Goal: Task Accomplishment & Management: Complete application form

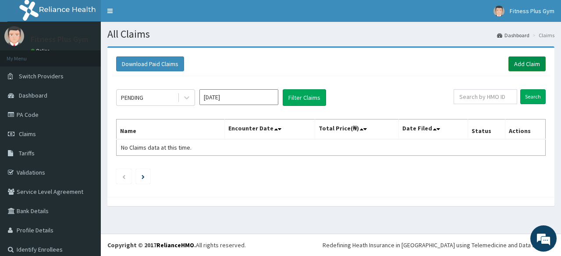
click at [519, 62] on link "Add Claim" at bounding box center [526, 63] width 37 height 15
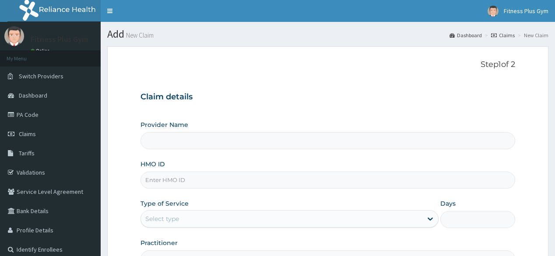
click at [248, 182] on input "HMO ID" at bounding box center [328, 180] width 374 height 17
type input "Fitness plus Gym"
type input "1"
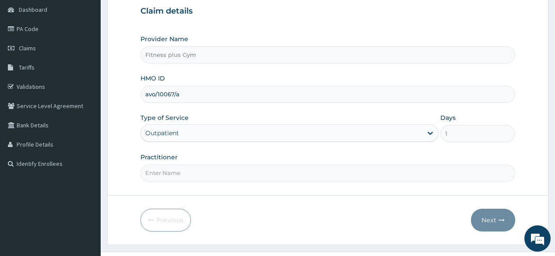
scroll to position [102, 0]
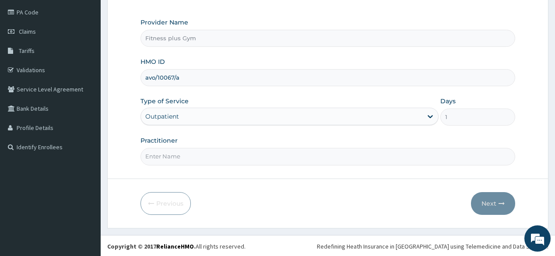
type input "avo/10067/a"
click at [247, 153] on input "Practitioner" at bounding box center [328, 156] width 374 height 17
type input "fitnessplus"
click at [500, 192] on button "Next" at bounding box center [493, 203] width 44 height 23
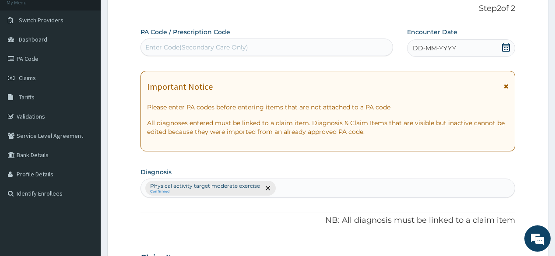
scroll to position [0, 0]
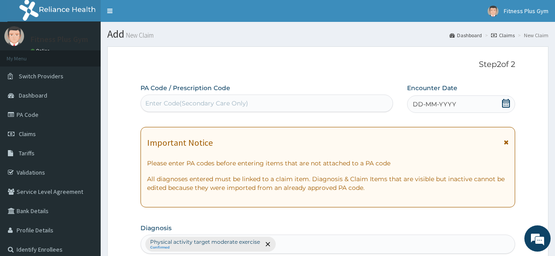
click at [282, 102] on div "Enter Code(Secondary Care Only)" at bounding box center [266, 103] width 251 height 14
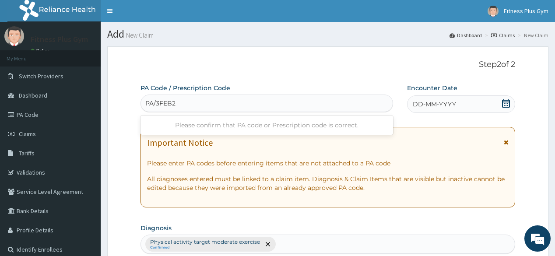
type input "PA/3FEB29"
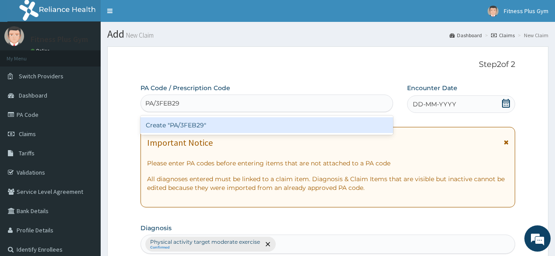
click at [284, 117] on div "Create "PA/3FEB29"" at bounding box center [267, 125] width 252 height 16
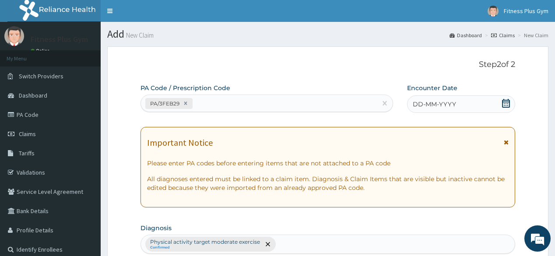
click at [506, 101] on icon at bounding box center [506, 103] width 9 height 9
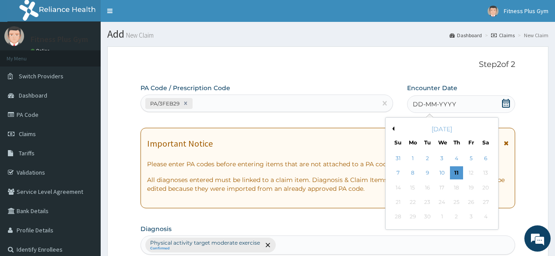
click at [462, 170] on div "11" at bounding box center [456, 173] width 13 height 13
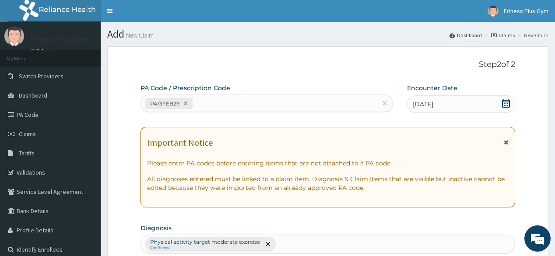
click at [461, 170] on div "Important Notice Please enter PA codes before entering items that are not attac…" at bounding box center [328, 167] width 374 height 81
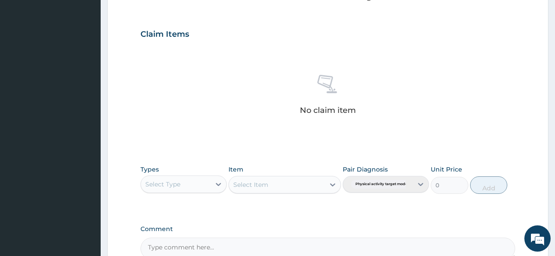
scroll to position [280, 0]
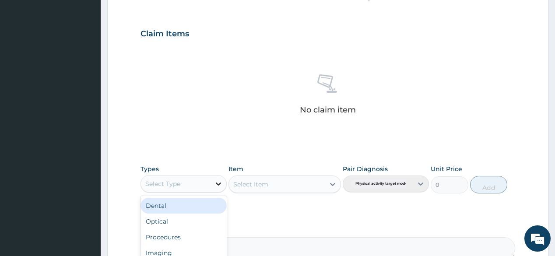
click at [216, 184] on icon at bounding box center [218, 184] width 9 height 9
type input "gy"
click at [197, 210] on div "Gym" at bounding box center [184, 206] width 86 height 16
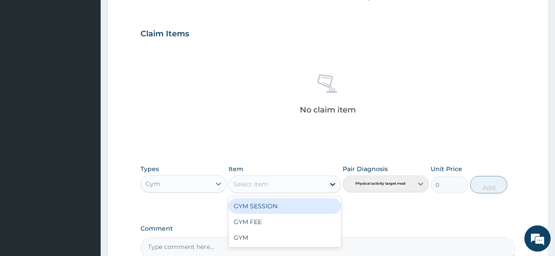
click at [332, 186] on icon at bounding box center [332, 184] width 9 height 9
click at [324, 206] on div "GYM SESSION" at bounding box center [285, 206] width 113 height 16
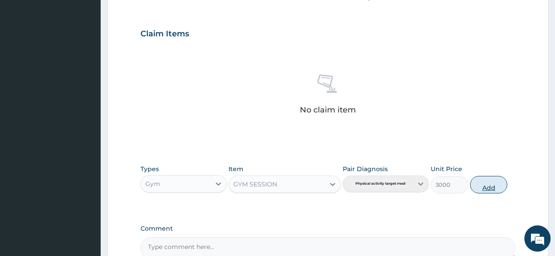
click at [489, 187] on button "Add" at bounding box center [489, 185] width 38 height 18
type input "0"
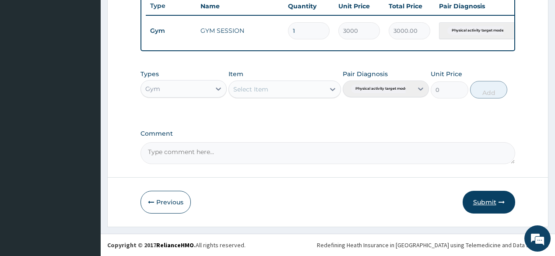
click at [487, 196] on button "Submit" at bounding box center [489, 202] width 53 height 23
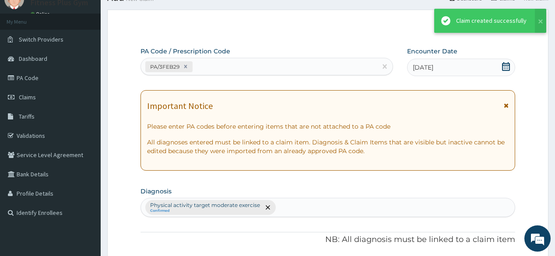
scroll to position [338, 0]
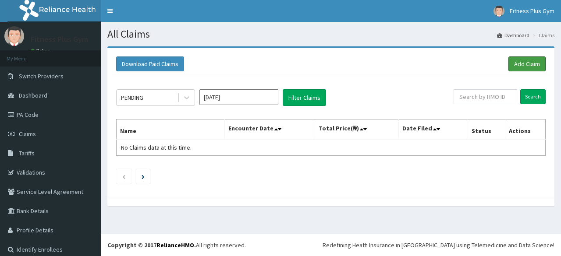
click at [514, 60] on link "Add Claim" at bounding box center [526, 63] width 37 height 15
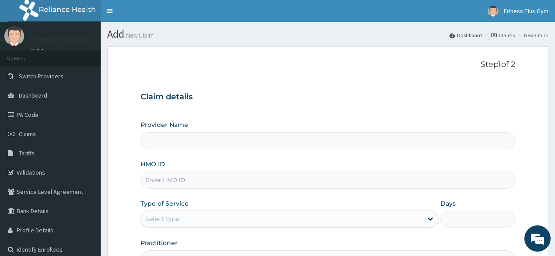
type input "Fitness plus Gym"
type input "1"
click at [242, 180] on input "HMO ID" at bounding box center [328, 180] width 374 height 17
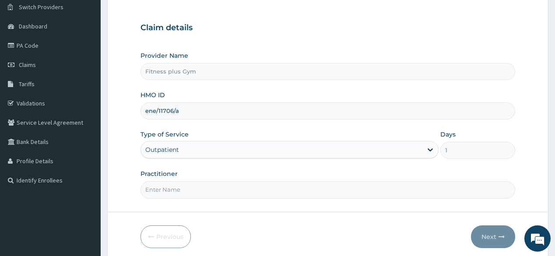
scroll to position [70, 0]
type input "ene/11706/a"
click at [244, 194] on input "Practitioner" at bounding box center [328, 188] width 374 height 17
type input "fitnessplus"
click at [505, 233] on icon "button" at bounding box center [502, 236] width 6 height 6
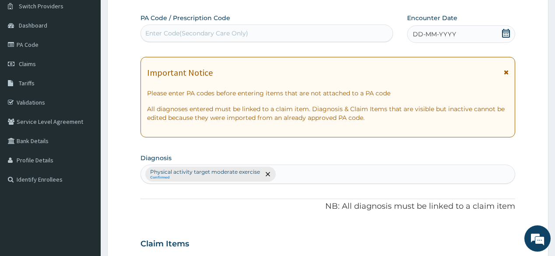
click at [229, 35] on div "Enter Code(Secondary Care Only)" at bounding box center [196, 33] width 103 height 9
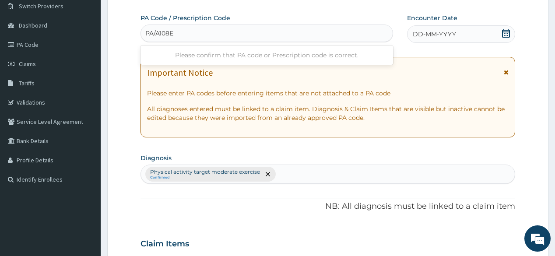
type input "PA/A108E5"
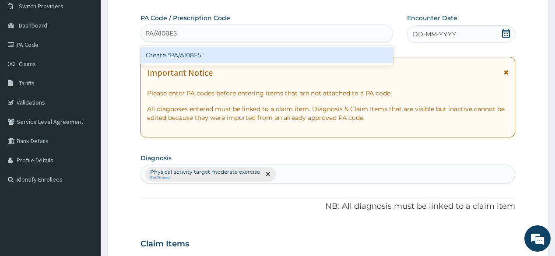
click at [265, 53] on div "Create "PA/A108E5"" at bounding box center [267, 55] width 252 height 16
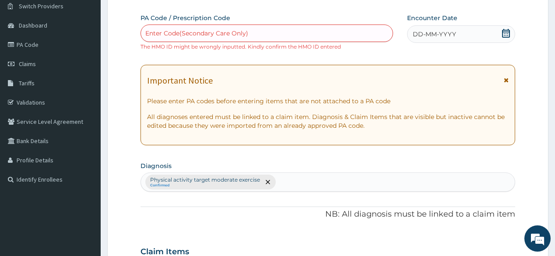
click at [278, 35] on div "Enter Code(Secondary Care Only)" at bounding box center [266, 33] width 251 height 14
type input "A"
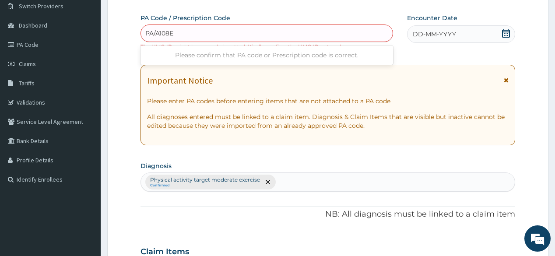
type input "PA/A108E5"
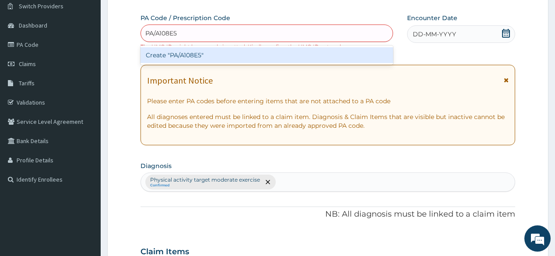
click at [274, 50] on div "Create "PA/A108E5"" at bounding box center [267, 55] width 252 height 16
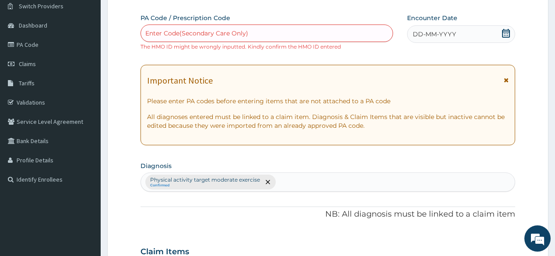
click at [512, 29] on div "DD-MM-YYYY" at bounding box center [461, 34] width 108 height 18
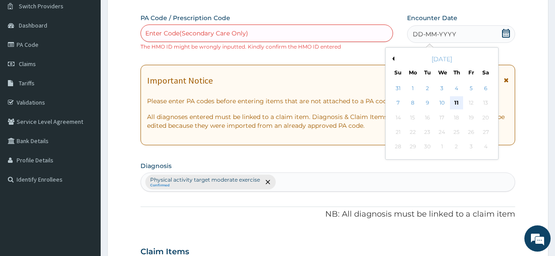
click at [457, 102] on div "11" at bounding box center [456, 103] width 13 height 13
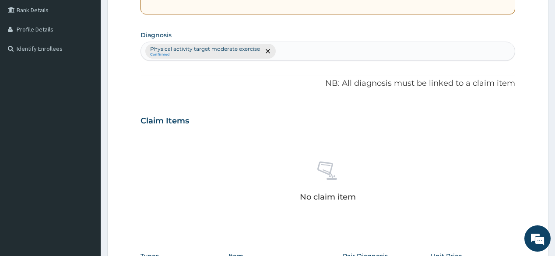
scroll to position [245, 0]
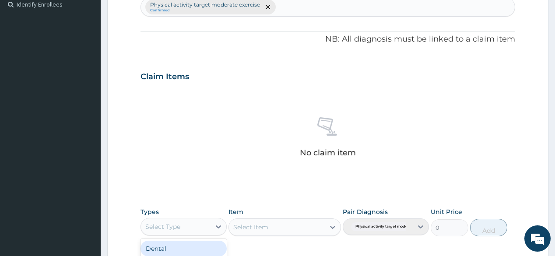
click at [201, 230] on div "Select Type" at bounding box center [176, 227] width 70 height 14
type input "gym"
click at [186, 246] on div "Gym" at bounding box center [184, 249] width 86 height 16
click at [279, 230] on div "Select Item" at bounding box center [285, 228] width 113 height 18
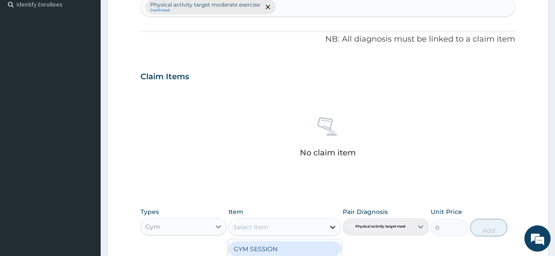
click at [335, 223] on icon at bounding box center [332, 227] width 9 height 9
click at [315, 247] on div "GYM SESSION" at bounding box center [285, 249] width 113 height 16
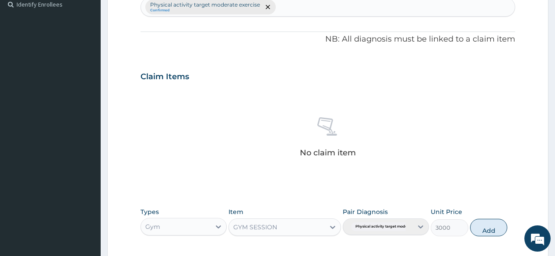
click at [499, 230] on button "Add" at bounding box center [489, 228] width 38 height 18
type input "0"
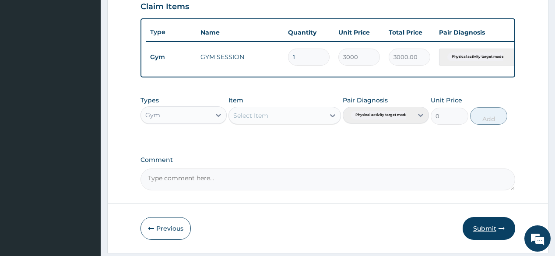
click at [498, 233] on button "Submit" at bounding box center [489, 228] width 53 height 23
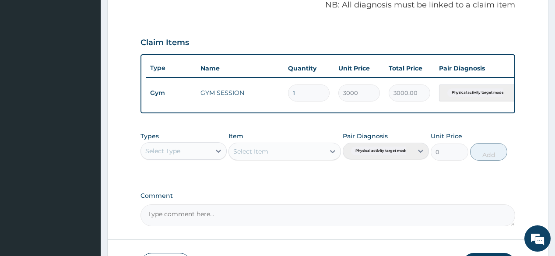
scroll to position [280, 0]
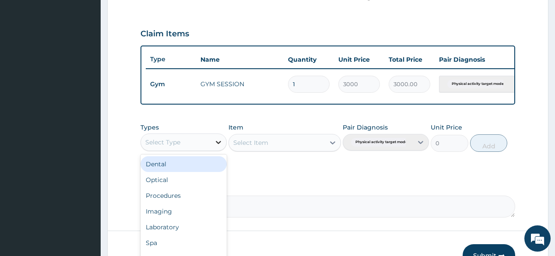
click at [214, 150] on div at bounding box center [219, 142] width 16 height 16
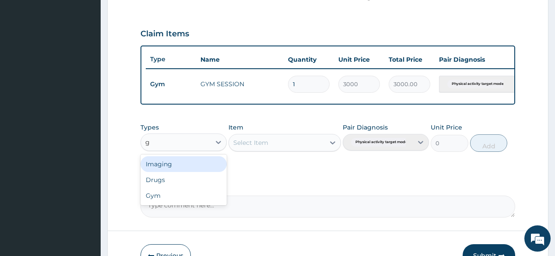
type input "gy"
click at [155, 172] on div "Gym" at bounding box center [184, 164] width 86 height 16
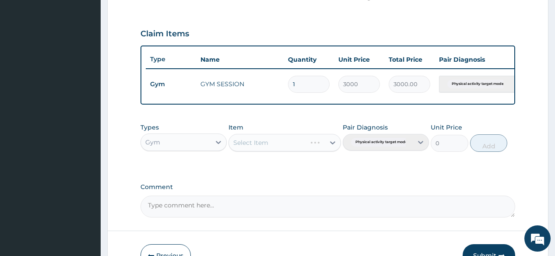
click at [248, 144] on div "Select Item" at bounding box center [285, 143] width 113 height 18
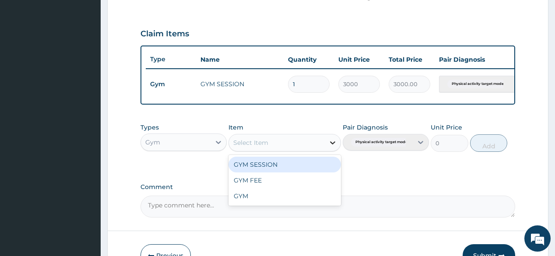
click at [333, 145] on icon at bounding box center [332, 142] width 9 height 9
click at [303, 170] on div "GYM SESSION" at bounding box center [285, 165] width 113 height 16
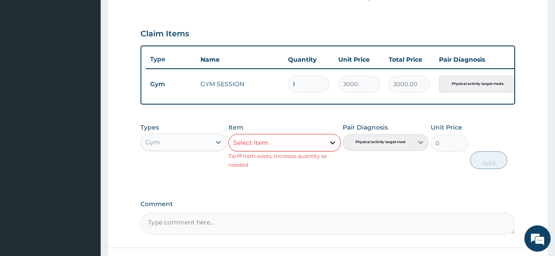
click at [328, 148] on div at bounding box center [333, 143] width 16 height 16
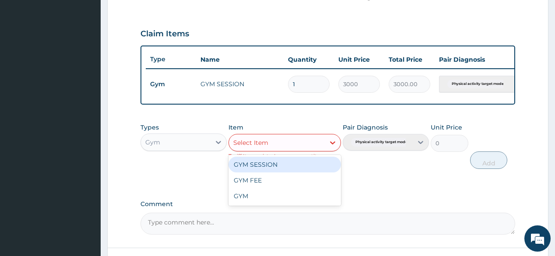
click at [312, 168] on div "GYM SESSION" at bounding box center [285, 165] width 113 height 16
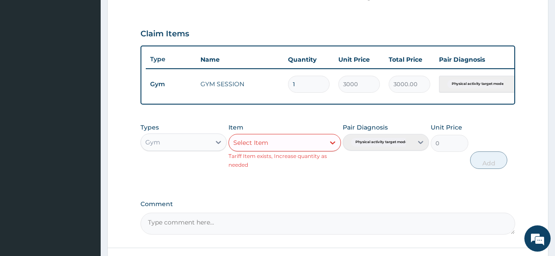
click at [425, 168] on div "Pair Diagnosis Physical activity target moder..." at bounding box center [386, 146] width 86 height 46
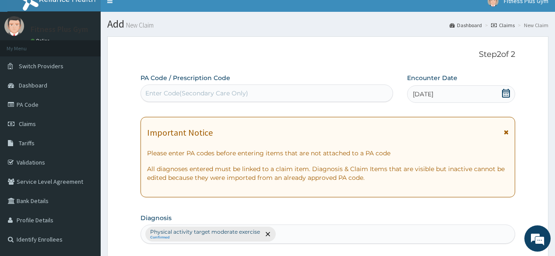
scroll to position [0, 0]
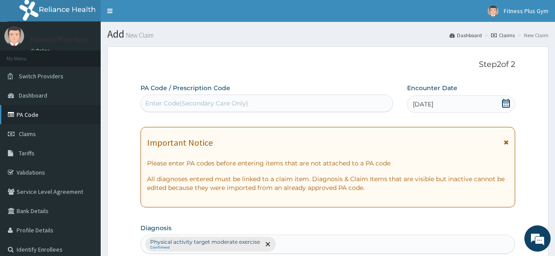
click at [42, 110] on link "PA Code" at bounding box center [50, 114] width 101 height 19
click at [38, 133] on link "Claims" at bounding box center [50, 133] width 101 height 19
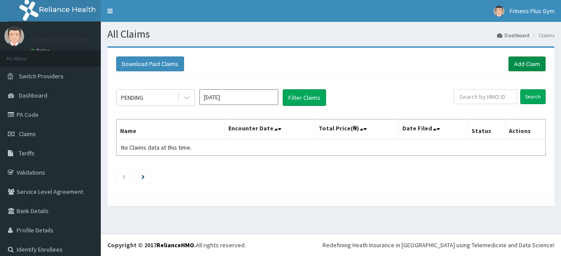
drag, startPoint x: 0, startPoint y: 0, endPoint x: 526, endPoint y: 65, distance: 530.4
click at [526, 70] on link "Add Claim" at bounding box center [526, 63] width 37 height 15
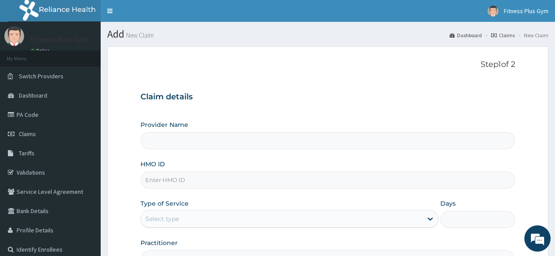
click at [254, 177] on input "HMO ID" at bounding box center [328, 180] width 374 height 17
type input "Fitness plus Gym"
type input "1"
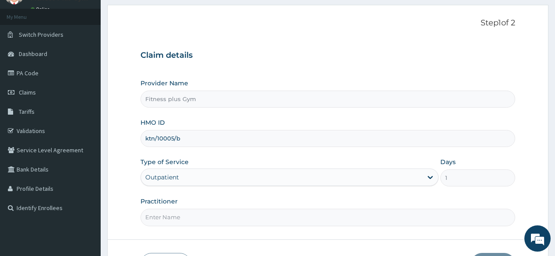
scroll to position [102, 0]
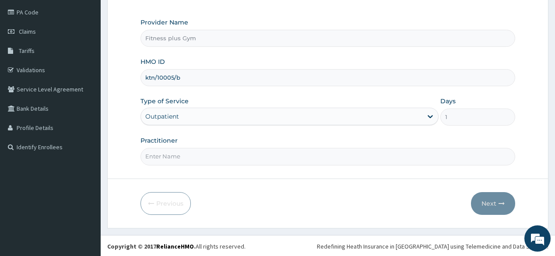
type input "ktn/10005/b"
click at [222, 153] on input "Practitioner" at bounding box center [328, 156] width 374 height 17
type input "fitnesplus"
click at [487, 194] on button "Next" at bounding box center [493, 203] width 44 height 23
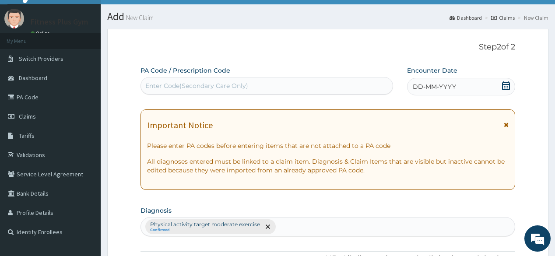
scroll to position [0, 0]
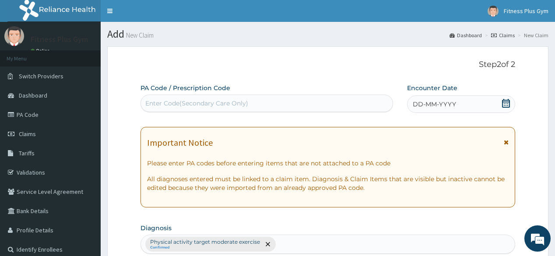
click at [181, 107] on div "Enter Code(Secondary Care Only)" at bounding box center [196, 103] width 103 height 9
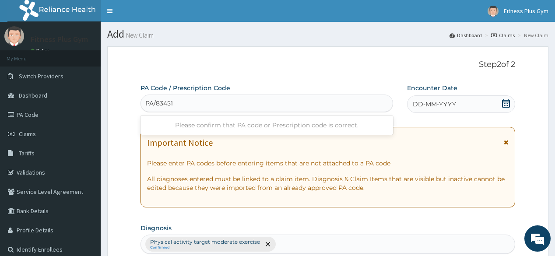
type input "PA/834515"
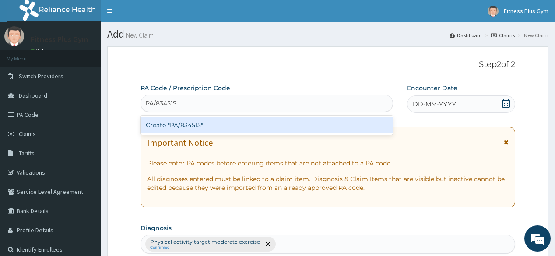
click at [203, 126] on div "Create "PA/834515"" at bounding box center [267, 125] width 252 height 16
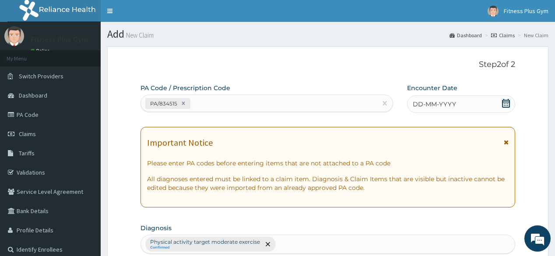
click at [506, 102] on icon at bounding box center [506, 103] width 9 height 9
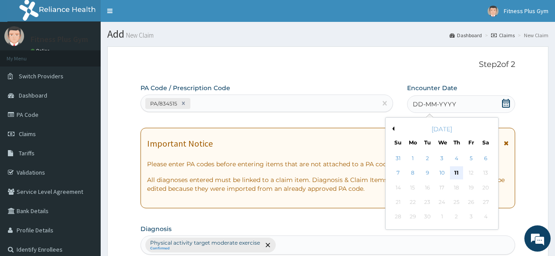
click at [454, 173] on div "11" at bounding box center [456, 173] width 13 height 13
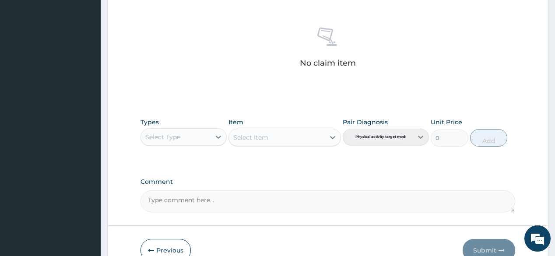
scroll to position [350, 0]
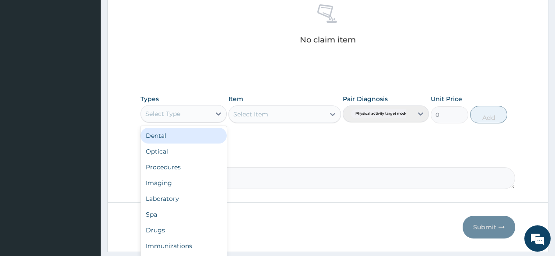
click at [203, 117] on div "Select Type" at bounding box center [176, 114] width 70 height 14
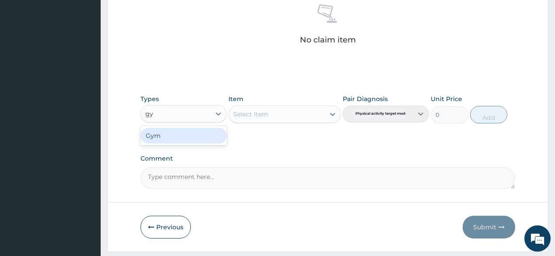
type input "gym"
click at [198, 135] on div "Gym" at bounding box center [184, 136] width 86 height 16
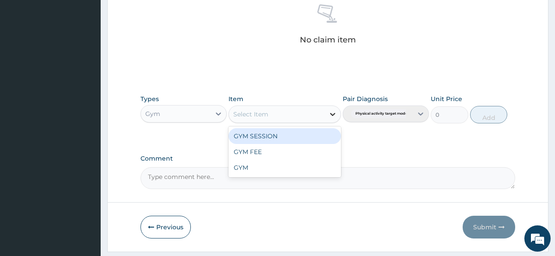
click at [331, 115] on icon at bounding box center [332, 114] width 9 height 9
click at [310, 141] on div "GYM SESSION" at bounding box center [285, 136] width 113 height 16
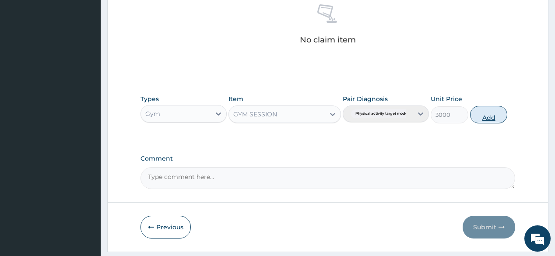
click at [502, 120] on button "Add" at bounding box center [489, 115] width 38 height 18
type input "0"
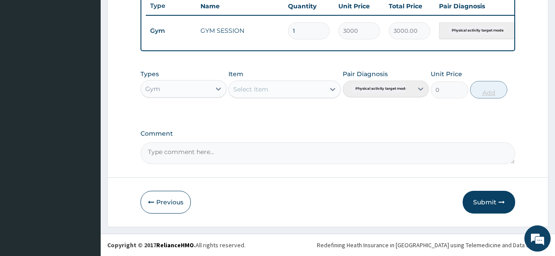
scroll to position [338, 0]
click at [492, 203] on button "Submit" at bounding box center [489, 202] width 53 height 23
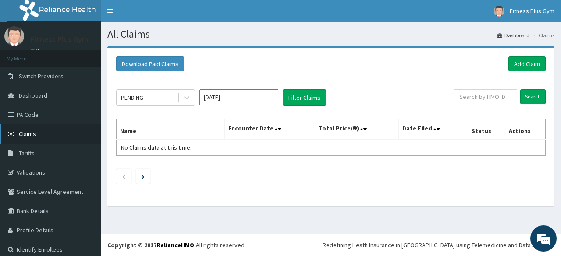
click at [48, 130] on link "Claims" at bounding box center [50, 133] width 101 height 19
click at [532, 67] on link "Add Claim" at bounding box center [526, 63] width 37 height 15
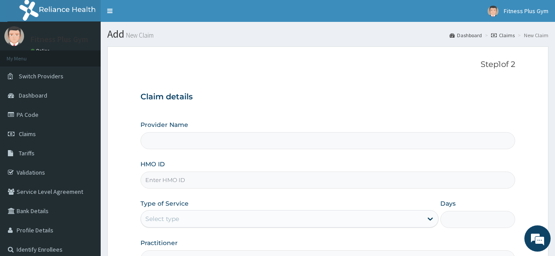
type input "Fitness plus Gym"
type input "1"
click at [46, 135] on link "Claims" at bounding box center [50, 133] width 101 height 19
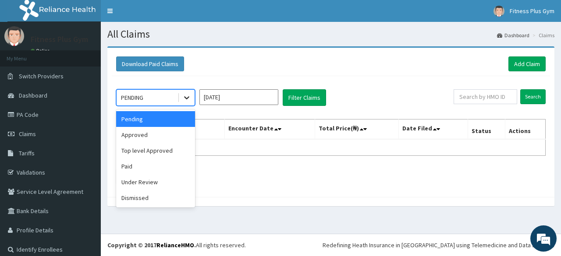
click at [187, 97] on icon at bounding box center [186, 97] width 9 height 9
click at [184, 119] on div "Pending" at bounding box center [155, 119] width 79 height 16
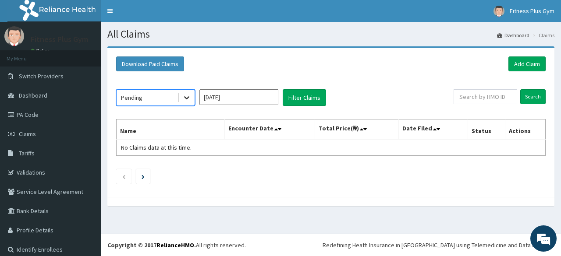
click at [188, 97] on icon at bounding box center [186, 98] width 5 height 3
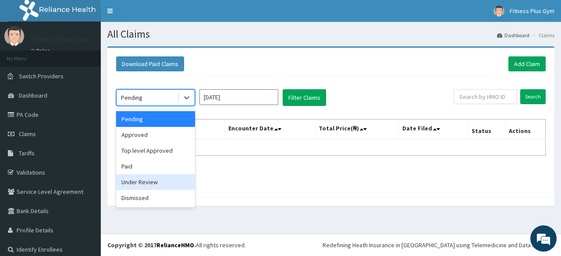
click at [163, 181] on div "Under Review" at bounding box center [155, 182] width 79 height 16
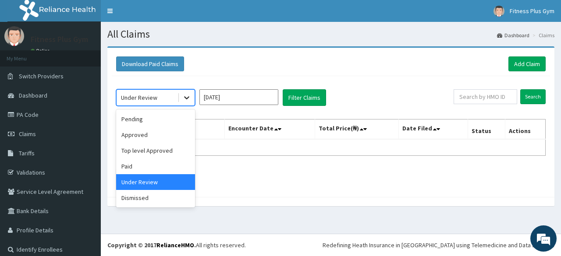
click at [181, 100] on div at bounding box center [187, 98] width 16 height 16
click at [154, 163] on div "Paid" at bounding box center [155, 167] width 79 height 16
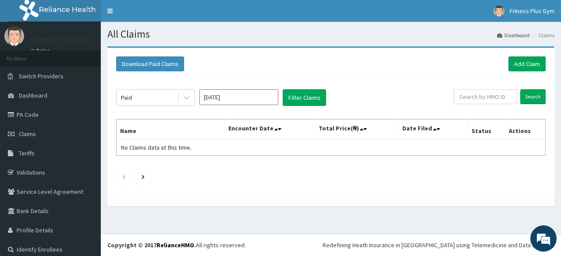
click at [154, 163] on div "Paid Sep 2025 Filter Claims Search Name Encounter Date Total Price(₦) Date File…" at bounding box center [331, 134] width 438 height 117
click at [189, 95] on icon at bounding box center [186, 97] width 9 height 9
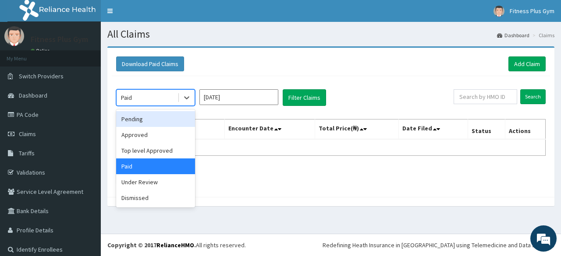
click at [173, 120] on div "Pending" at bounding box center [155, 119] width 79 height 16
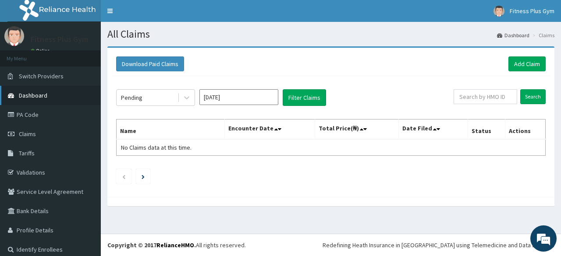
click at [49, 100] on link "Dashboard" at bounding box center [50, 95] width 101 height 19
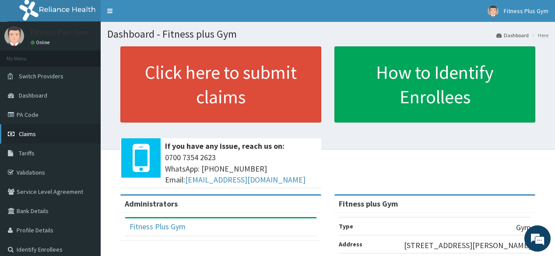
click at [52, 132] on link "Claims" at bounding box center [50, 133] width 101 height 19
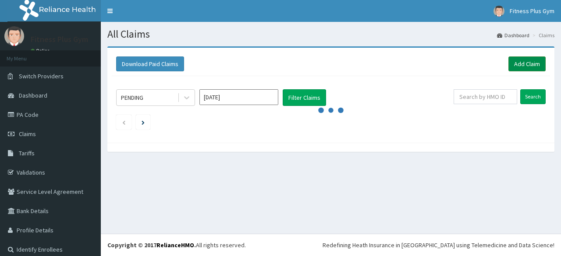
click at [532, 63] on link "Add Claim" at bounding box center [526, 63] width 37 height 15
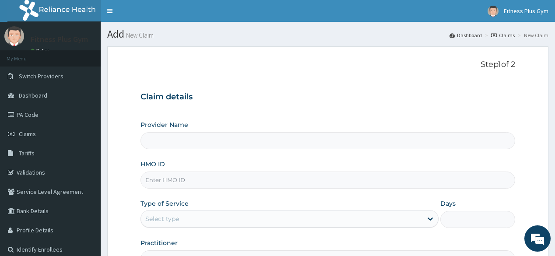
click at [214, 184] on input "HMO ID" at bounding box center [328, 180] width 374 height 17
type input "Fitness plus Gym"
type input "1"
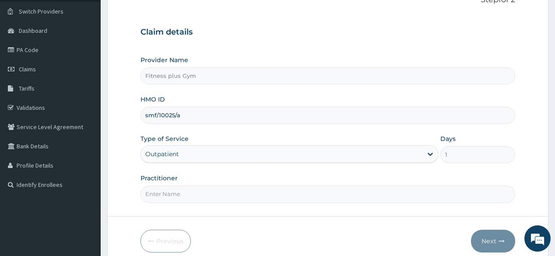
scroll to position [70, 0]
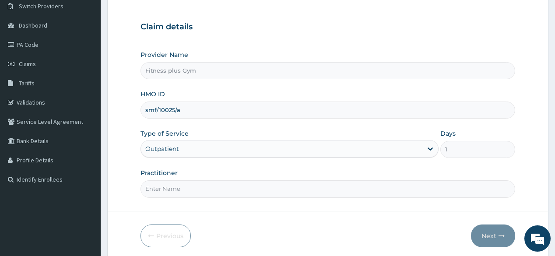
type input "smf/10025/a"
click at [224, 184] on input "Practitioner" at bounding box center [328, 188] width 374 height 17
type input "fitnessplus"
click at [493, 226] on button "Next" at bounding box center [493, 236] width 44 height 23
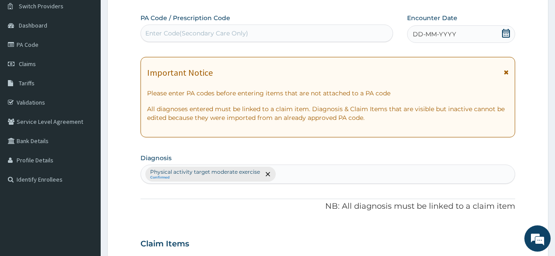
click at [267, 33] on div "Enter Code(Secondary Care Only)" at bounding box center [266, 33] width 251 height 14
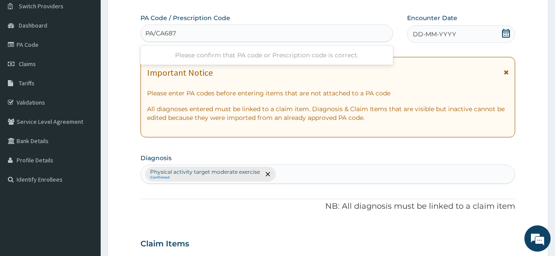
type input "PA/CA6877"
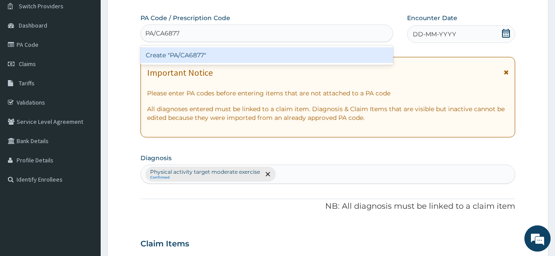
click at [277, 48] on div "Create "PA/CA6877"" at bounding box center [267, 55] width 252 height 16
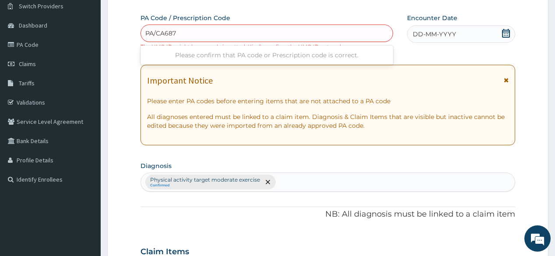
type input "PA/CA6877"
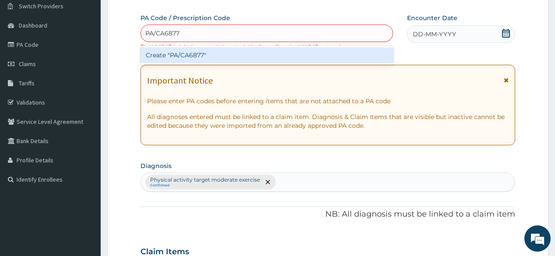
click at [264, 51] on div "Create "PA/CA6877"" at bounding box center [267, 55] width 252 height 16
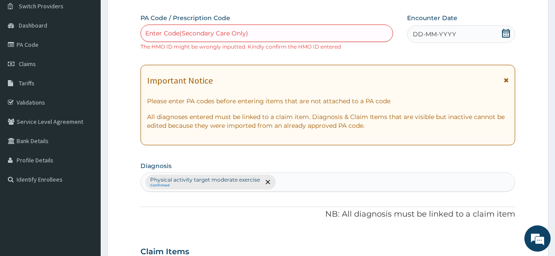
click at [509, 39] on span at bounding box center [506, 34] width 9 height 11
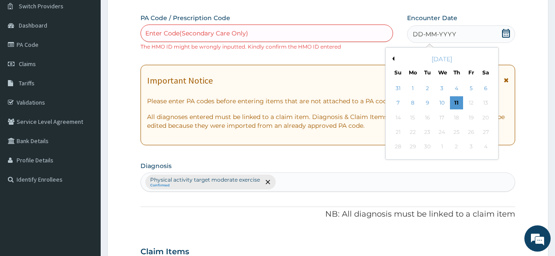
click at [459, 98] on div "11" at bounding box center [456, 103] width 13 height 13
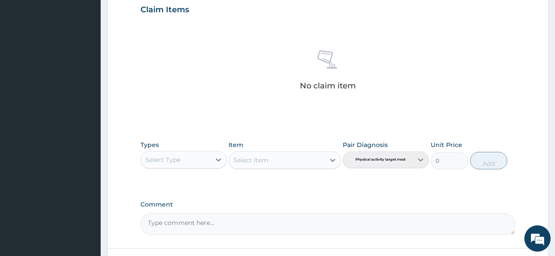
scroll to position [315, 0]
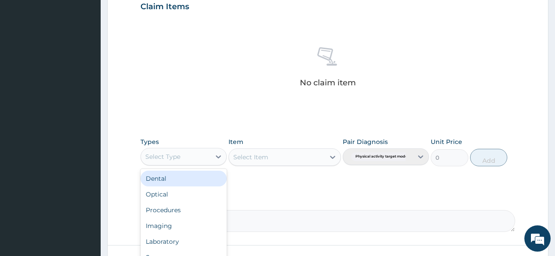
click at [207, 156] on div "Select Type" at bounding box center [176, 157] width 70 height 14
click at [207, 161] on div "Select Type" at bounding box center [176, 157] width 70 height 14
type input "gym"
click at [204, 187] on div "Gym" at bounding box center [184, 178] width 86 height 19
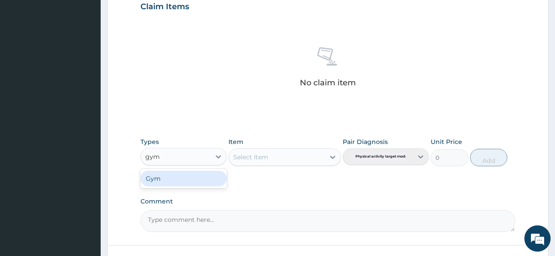
click at [203, 186] on div "Gym" at bounding box center [184, 178] width 86 height 19
click at [205, 178] on div "Gym" at bounding box center [184, 179] width 86 height 16
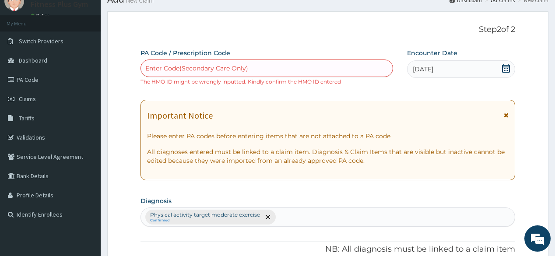
scroll to position [0, 0]
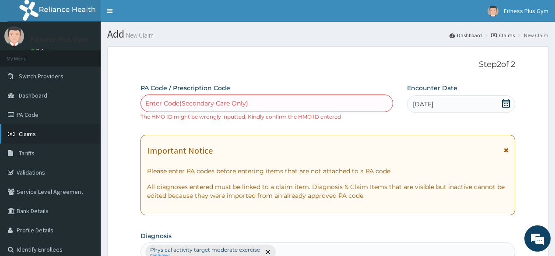
click at [51, 133] on link "Claims" at bounding box center [50, 133] width 101 height 19
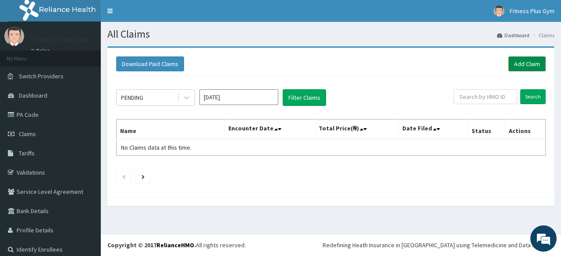
click at [526, 67] on link "Add Claim" at bounding box center [526, 63] width 37 height 15
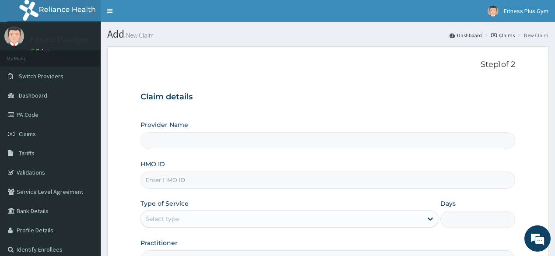
click at [208, 182] on input "HMO ID" at bounding box center [328, 180] width 374 height 17
type input "x"
type input "Fitness plus Gym"
type input "1"
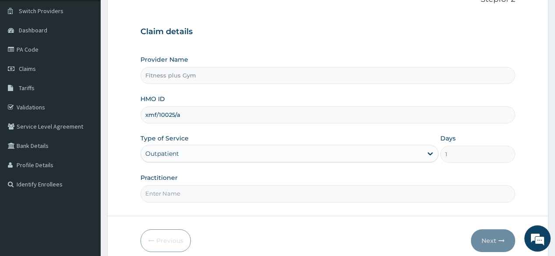
scroll to position [70, 0]
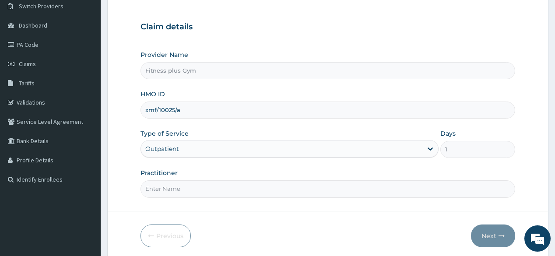
type input "xmf/10025/a"
click at [223, 191] on input "Practitioner" at bounding box center [328, 188] width 374 height 17
type input "fitnessplus"
click at [485, 240] on button "Next" at bounding box center [493, 236] width 44 height 23
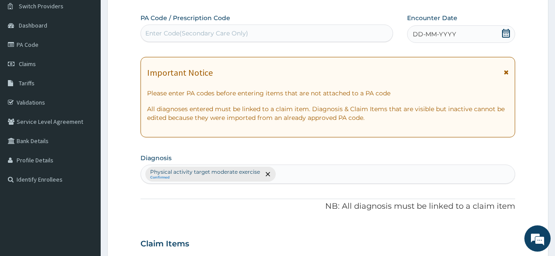
click at [231, 34] on div "Enter Code(Secondary Care Only)" at bounding box center [196, 33] width 103 height 9
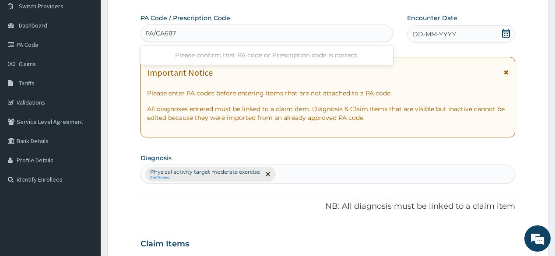
type input "PA/CA6877"
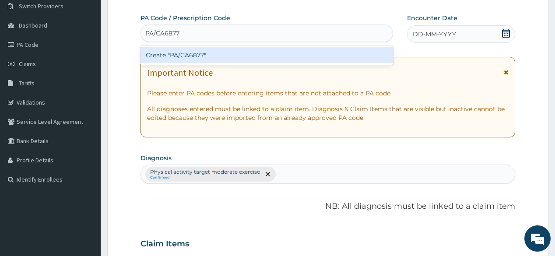
click at [249, 52] on div "Create "PA/CA6877"" at bounding box center [267, 55] width 252 height 16
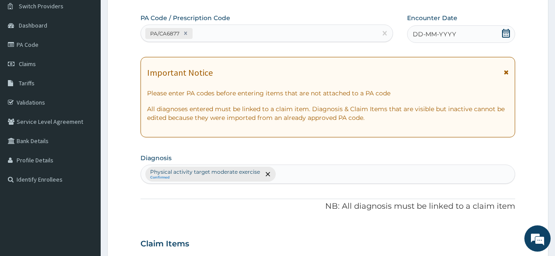
click at [509, 30] on icon at bounding box center [506, 33] width 8 height 9
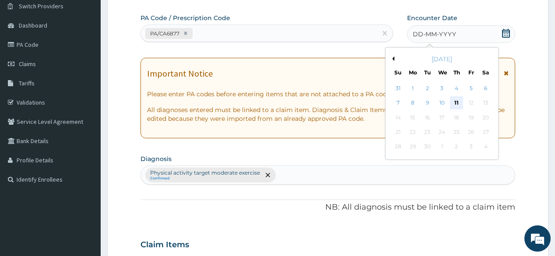
click at [461, 102] on div "11" at bounding box center [456, 103] width 13 height 13
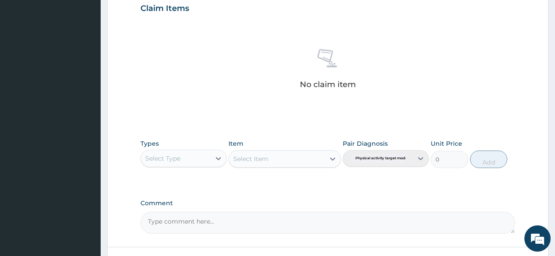
scroll to position [315, 0]
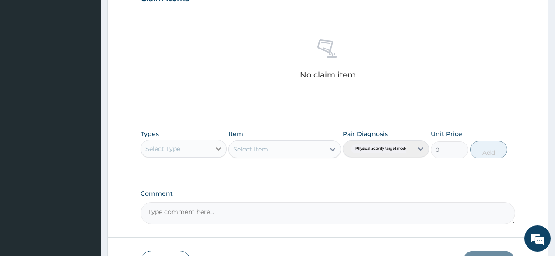
click at [221, 152] on icon at bounding box center [218, 149] width 9 height 9
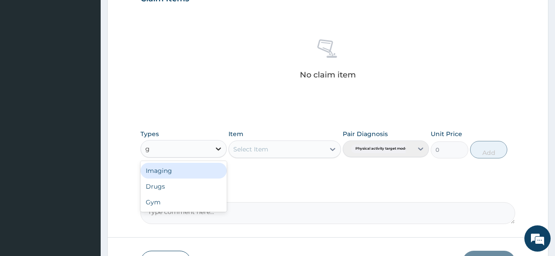
type input "gy"
click at [219, 162] on div "Gym" at bounding box center [184, 170] width 86 height 19
click at [200, 174] on div "Gym" at bounding box center [184, 171] width 86 height 16
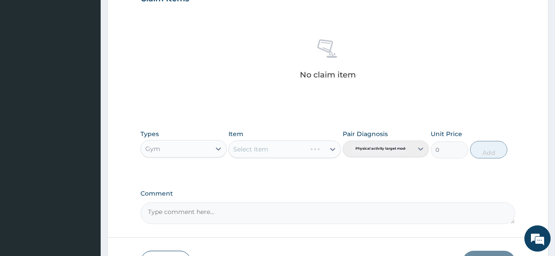
click at [269, 148] on div "Select Item" at bounding box center [285, 150] width 113 height 18
click at [333, 143] on div at bounding box center [333, 149] width 16 height 16
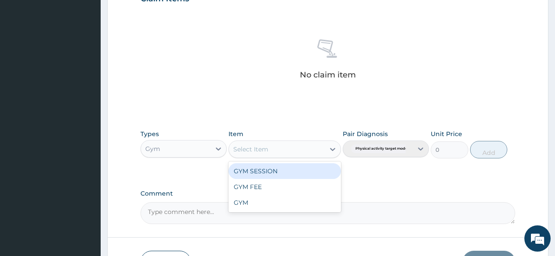
click at [296, 172] on div "GYM SESSION" at bounding box center [285, 171] width 113 height 16
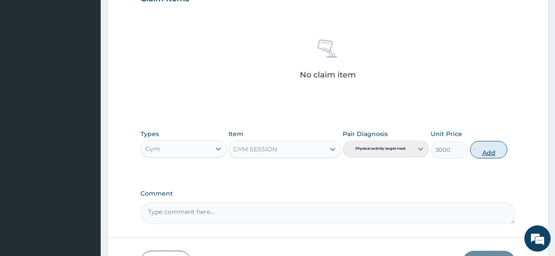
click at [483, 143] on button "Add" at bounding box center [489, 150] width 38 height 18
type input "0"
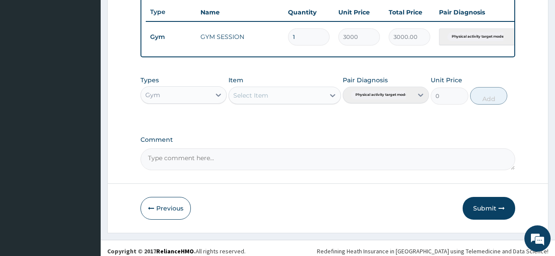
scroll to position [338, 0]
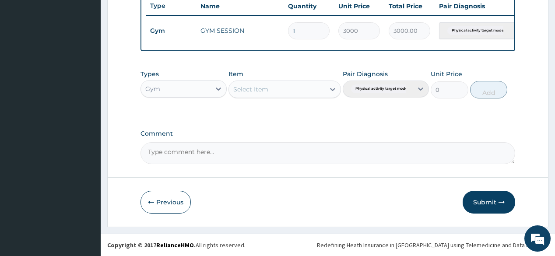
click at [501, 195] on button "Submit" at bounding box center [489, 202] width 53 height 23
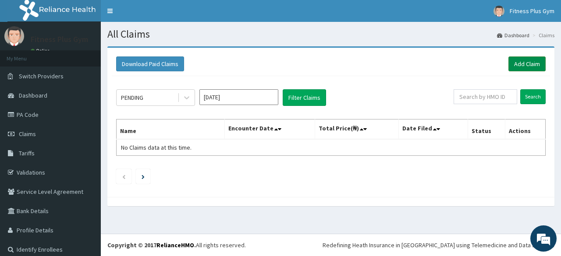
click at [525, 61] on link "Add Claim" at bounding box center [526, 63] width 37 height 15
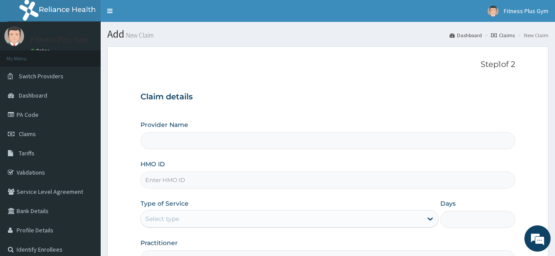
type input "Fitness plus Gym"
type input "1"
click at [252, 173] on input "HMO ID" at bounding box center [328, 180] width 374 height 17
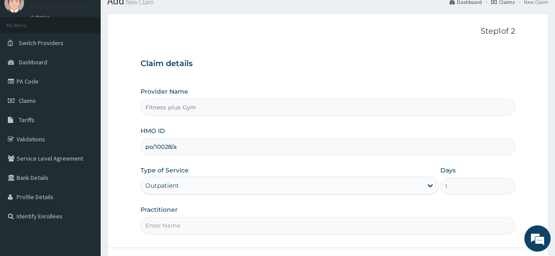
scroll to position [102, 0]
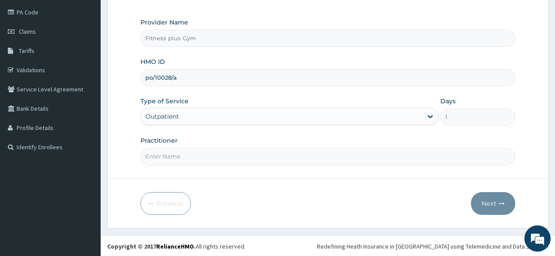
type input "po/10028/a"
click at [248, 158] on input "Practitioner" at bounding box center [328, 156] width 374 height 17
type input "fitnessplus"
click at [495, 192] on button "Next" at bounding box center [493, 203] width 44 height 23
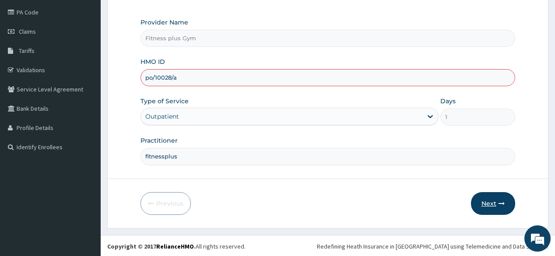
click at [481, 197] on button "Next" at bounding box center [493, 203] width 44 height 23
click at [149, 79] on input "po/10028/a" at bounding box center [328, 77] width 374 height 17
type input "puo/10028/a"
click at [485, 192] on button "Next" at bounding box center [493, 203] width 44 height 23
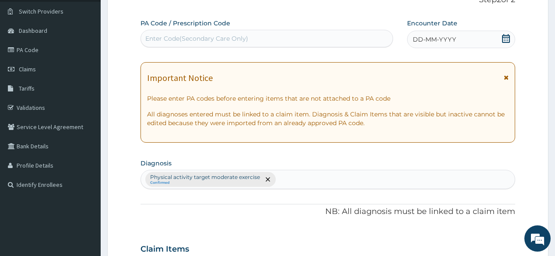
scroll to position [0, 0]
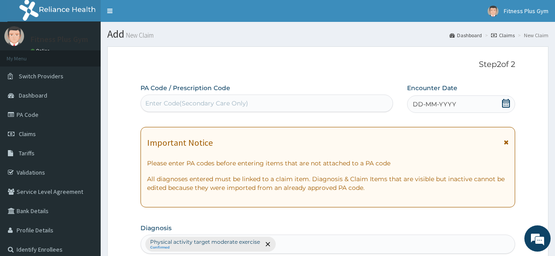
click at [208, 99] on div "Enter Code(Secondary Care Only)" at bounding box center [196, 103] width 103 height 9
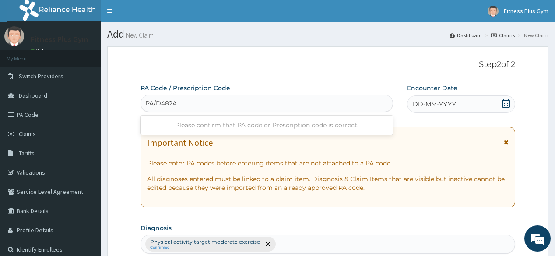
type input "PA/D482A6"
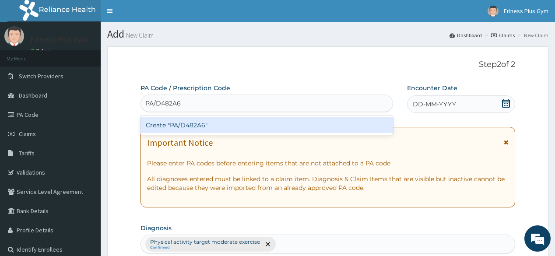
click at [183, 126] on div "Create "PA/D482A6"" at bounding box center [267, 125] width 252 height 16
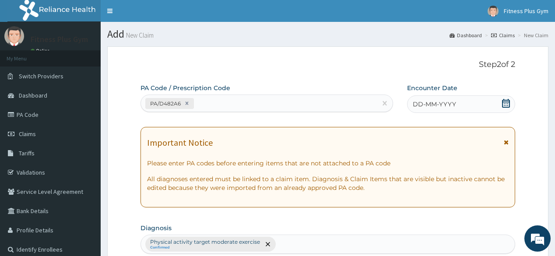
click at [505, 100] on icon at bounding box center [506, 103] width 8 height 9
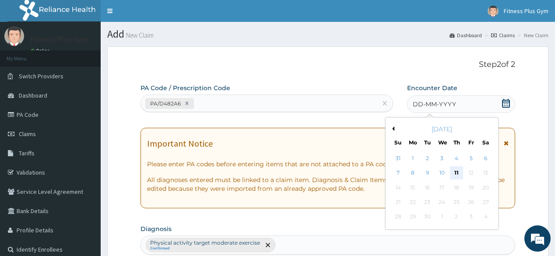
click at [457, 169] on div "11" at bounding box center [456, 173] width 13 height 13
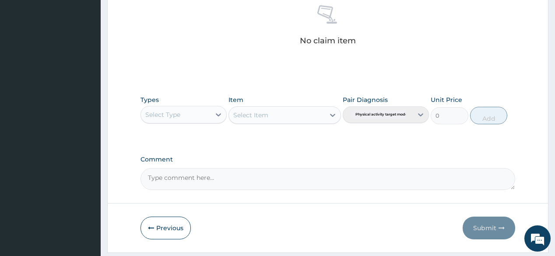
scroll to position [350, 0]
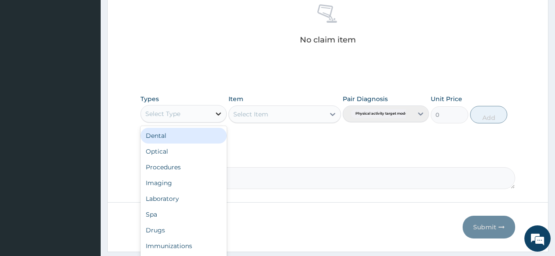
click at [215, 114] on icon at bounding box center [218, 113] width 9 height 9
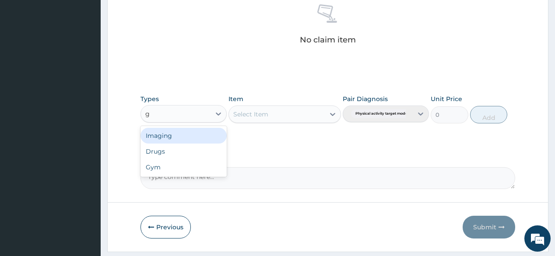
type input "gy"
click at [186, 131] on div "Gym" at bounding box center [184, 136] width 86 height 16
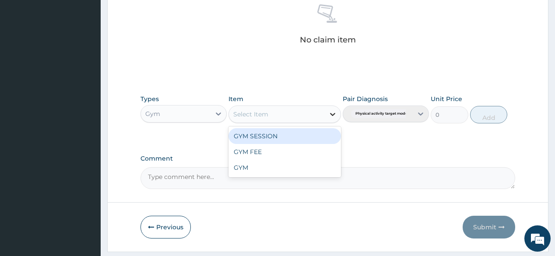
click at [328, 113] on icon at bounding box center [332, 114] width 9 height 9
click at [310, 128] on div "GYM SESSION" at bounding box center [285, 136] width 113 height 16
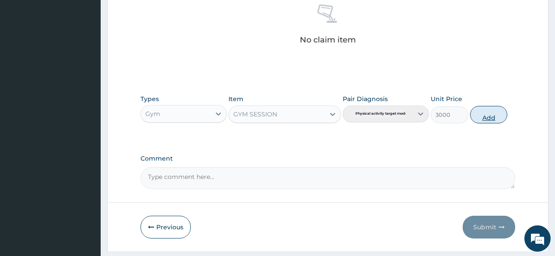
click at [482, 117] on button "Add" at bounding box center [489, 115] width 38 height 18
type input "0"
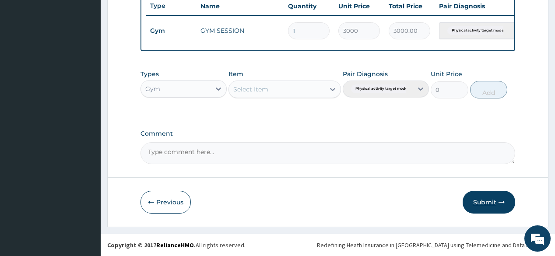
click at [492, 200] on button "Submit" at bounding box center [489, 202] width 53 height 23
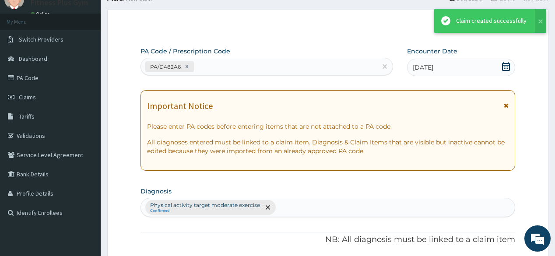
scroll to position [338, 0]
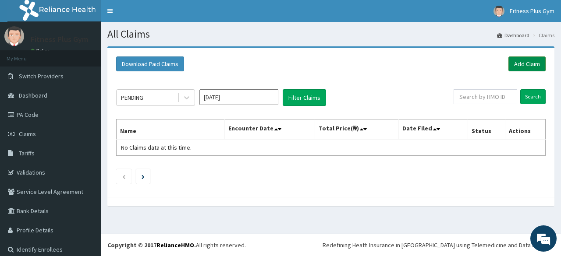
click at [531, 60] on link "Add Claim" at bounding box center [526, 63] width 37 height 15
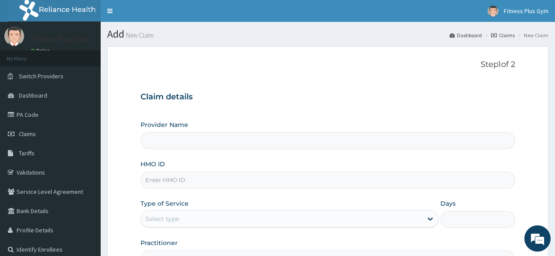
type input "Fitness plus Gym"
type input "1"
